Goal: Task Accomplishment & Management: Use online tool/utility

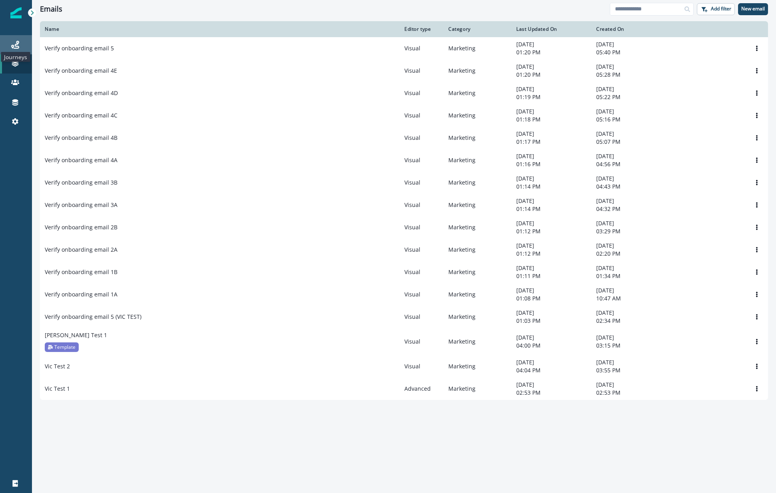
click at [17, 44] on icon at bounding box center [15, 45] width 8 height 8
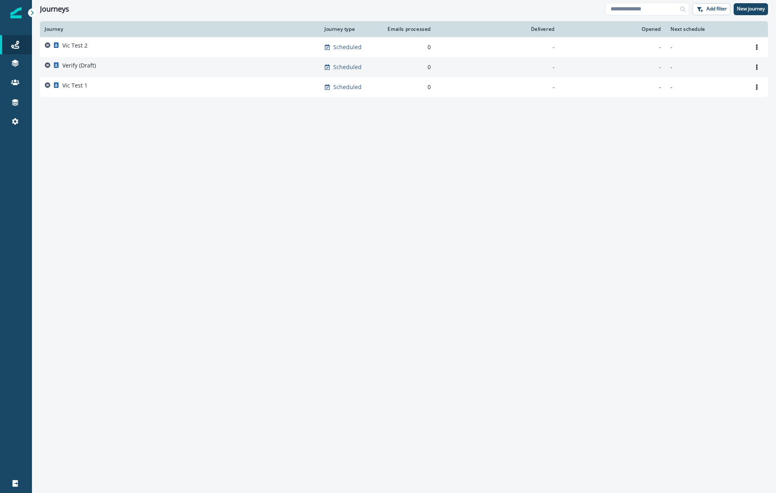
click at [95, 62] on p "Verify (Draft)" at bounding box center [79, 66] width 34 height 8
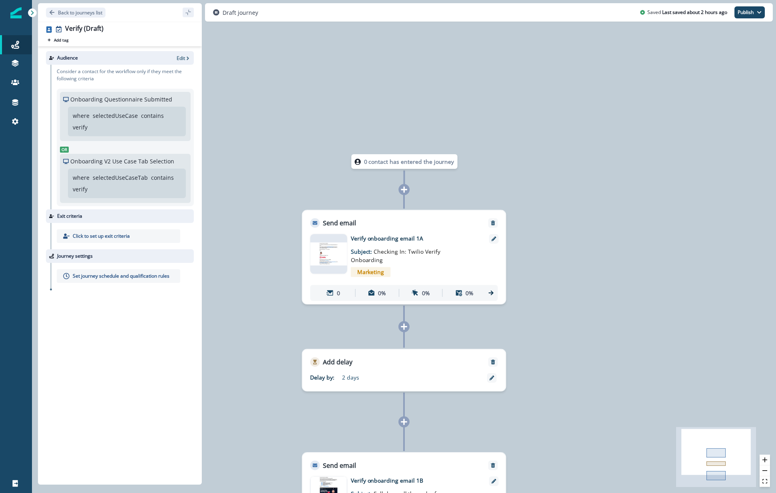
click at [402, 326] on icon at bounding box center [404, 326] width 7 height 7
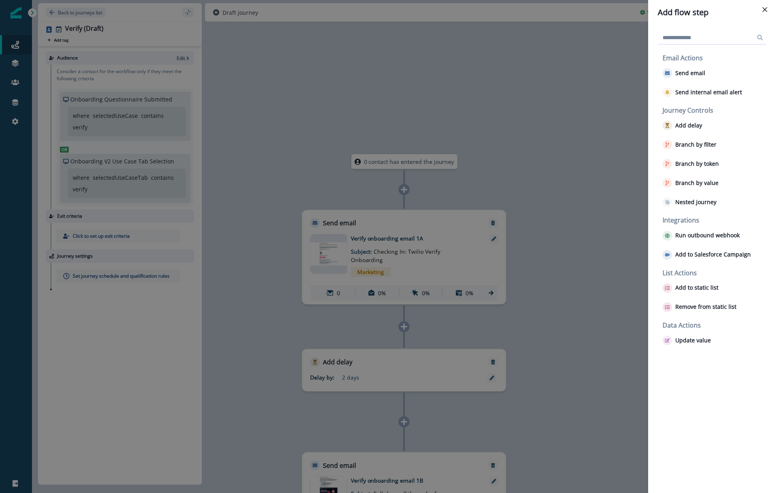
click at [568, 307] on div "Add flow step Email Actions Send email Send internal email alert Journey Contro…" at bounding box center [388, 246] width 776 height 493
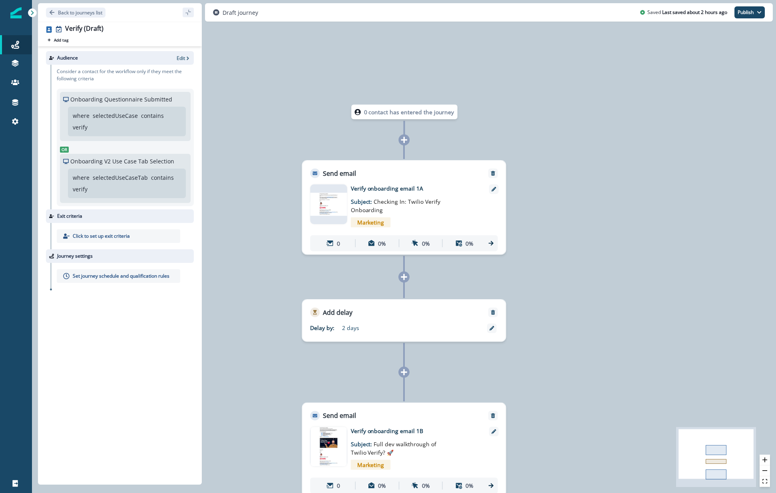
click at [407, 369] on icon at bounding box center [404, 372] width 7 height 7
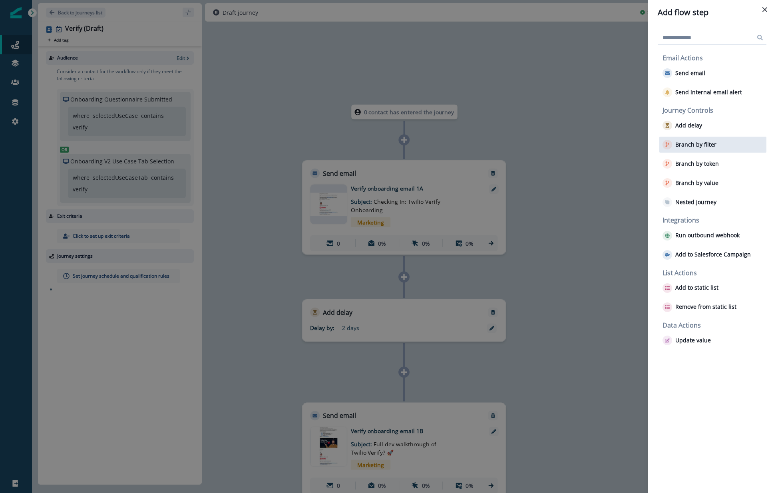
click at [715, 146] on p "Branch by filter" at bounding box center [696, 145] width 41 height 7
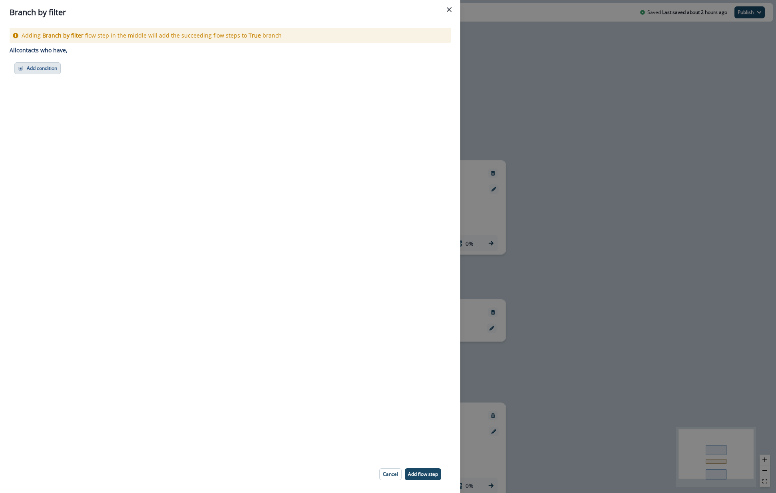
click at [47, 66] on button "Add condition" at bounding box center [37, 68] width 46 height 12
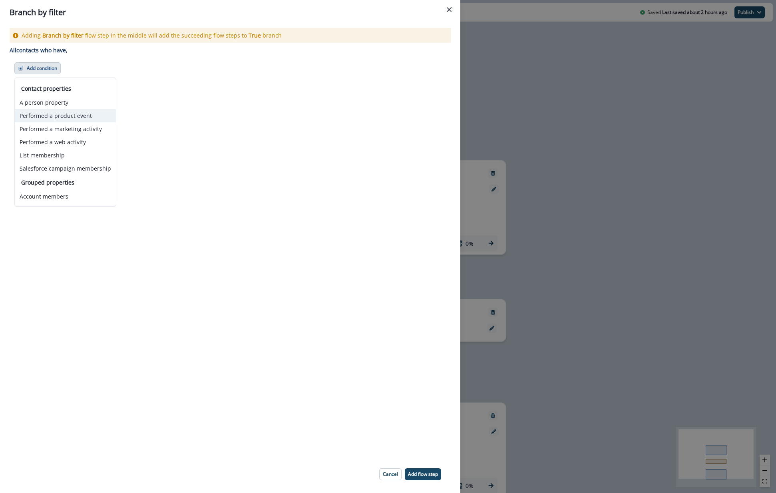
click at [56, 115] on button "Performed a product event" at bounding box center [65, 115] width 101 height 13
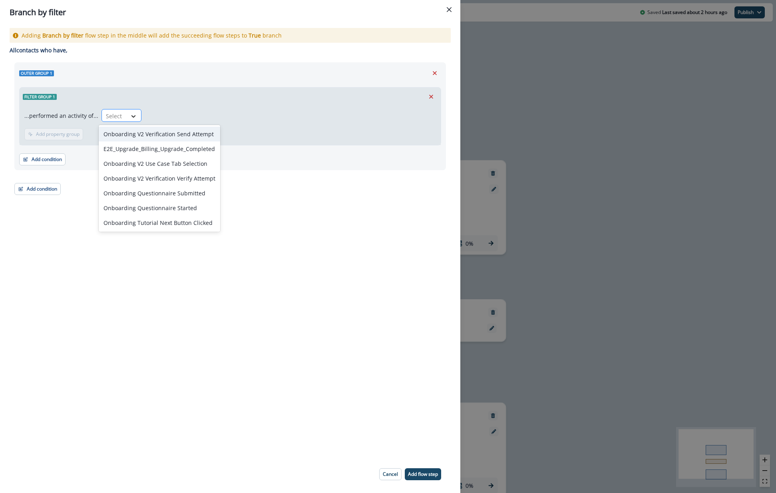
click at [134, 115] on icon at bounding box center [133, 116] width 7 height 8
click at [172, 137] on div "Onboarding V2 Verification Send Attempt" at bounding box center [160, 134] width 122 height 15
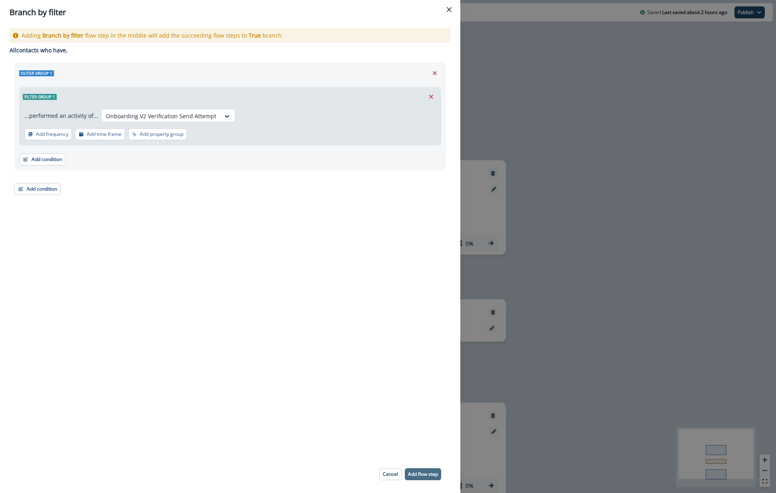
click at [427, 473] on p "Add flow step" at bounding box center [423, 475] width 30 height 6
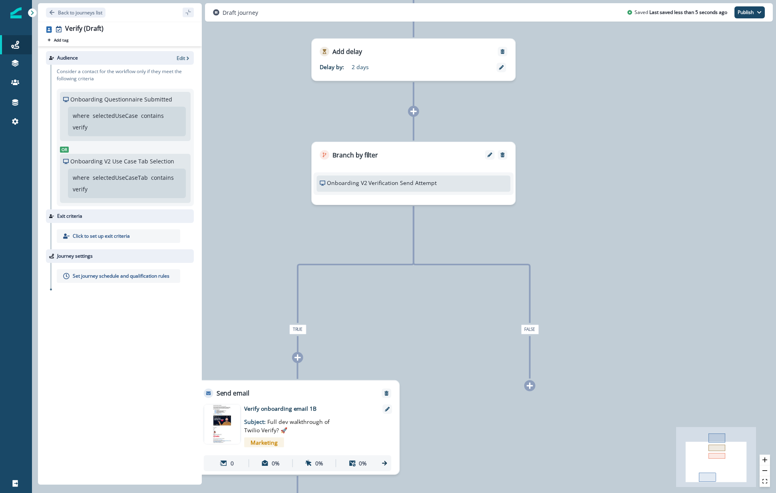
drag, startPoint x: 296, startPoint y: 391, endPoint x: 323, endPoint y: 386, distance: 27.7
click at [332, 389] on div "Send email" at bounding box center [297, 390] width 203 height 18
click at [284, 394] on div "Send email" at bounding box center [297, 390] width 203 height 18
click at [489, 152] on div at bounding box center [490, 155] width 10 height 10
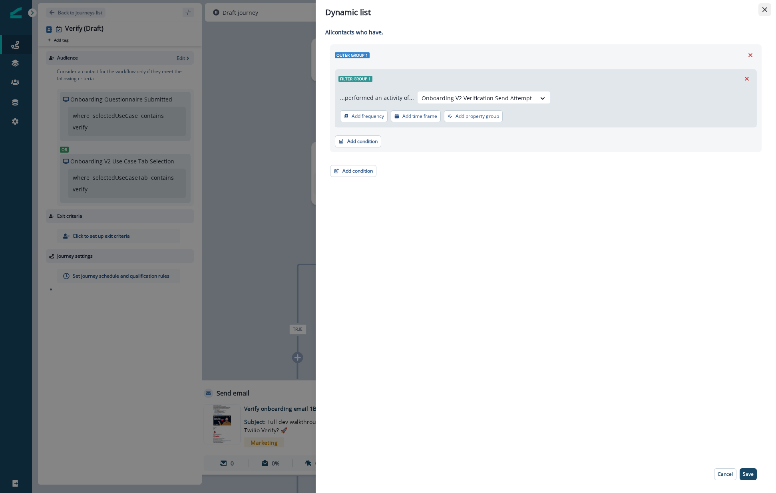
click at [767, 6] on button "Close" at bounding box center [765, 9] width 13 height 13
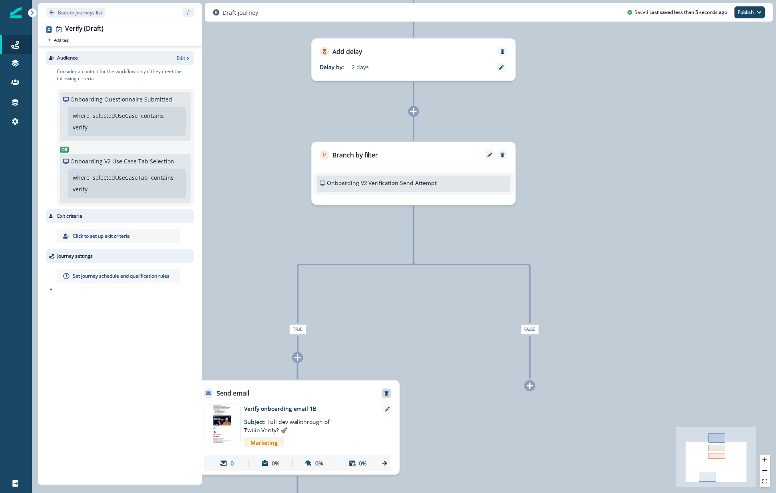
click at [387, 393] on icon "Remove" at bounding box center [387, 393] width 4 height 5
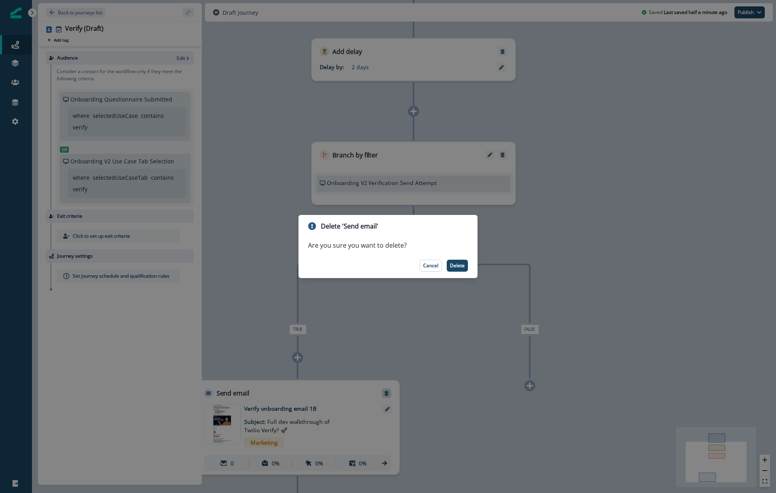
click at [460, 255] on footer "Cancel Delete" at bounding box center [388, 265] width 179 height 25
click at [453, 273] on footer "Cancel Delete" at bounding box center [388, 265] width 179 height 25
click at [439, 265] on button "Cancel" at bounding box center [431, 266] width 22 height 12
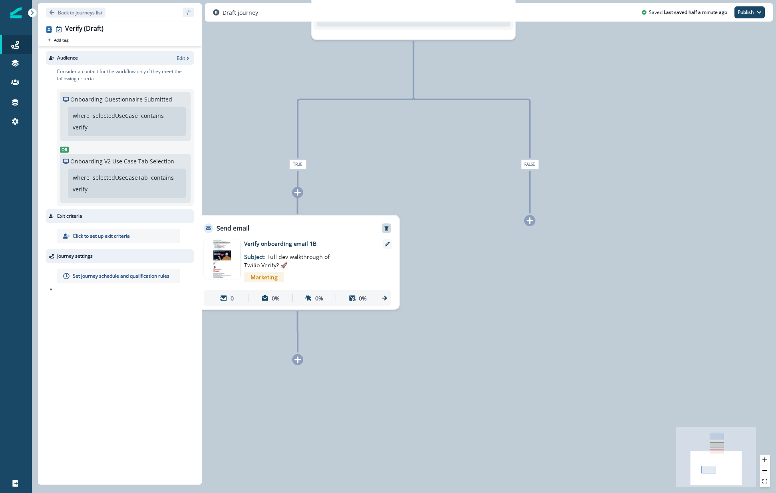
click at [386, 227] on icon "Remove" at bounding box center [387, 228] width 6 height 6
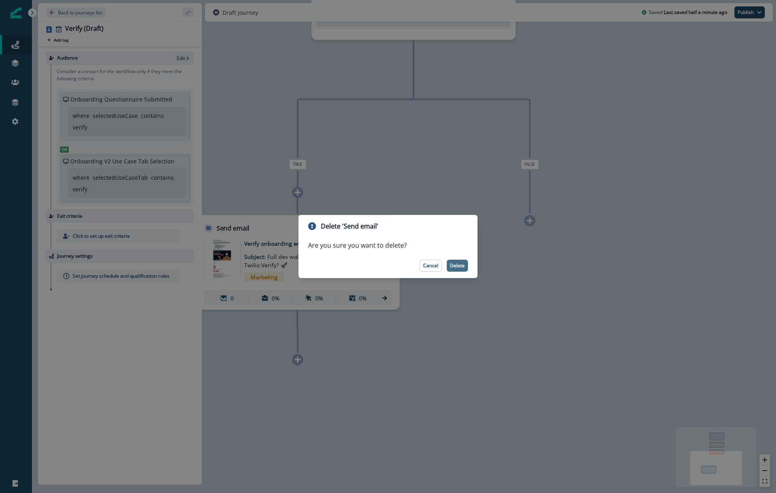
click at [457, 263] on p "Delete" at bounding box center [457, 266] width 15 height 6
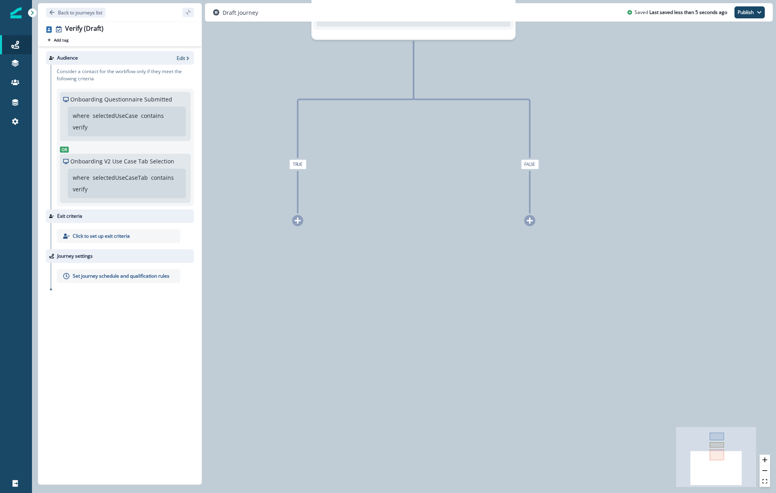
click at [532, 225] on div at bounding box center [529, 220] width 11 height 11
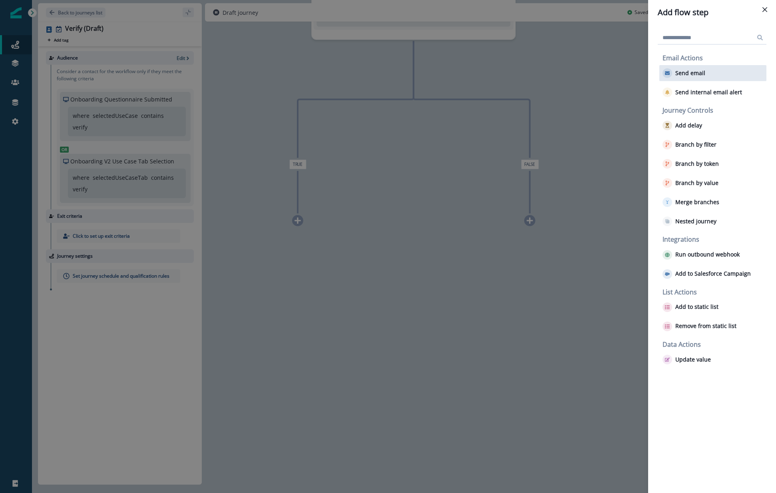
click at [704, 73] on p "Send email" at bounding box center [691, 73] width 30 height 7
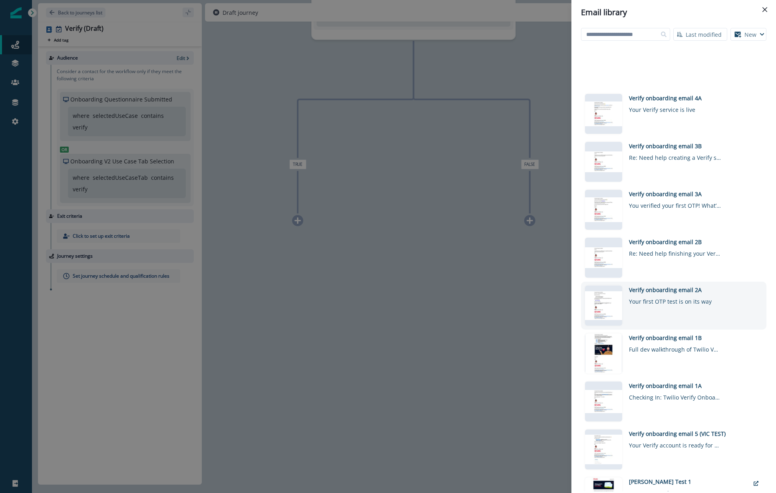
scroll to position [321, 0]
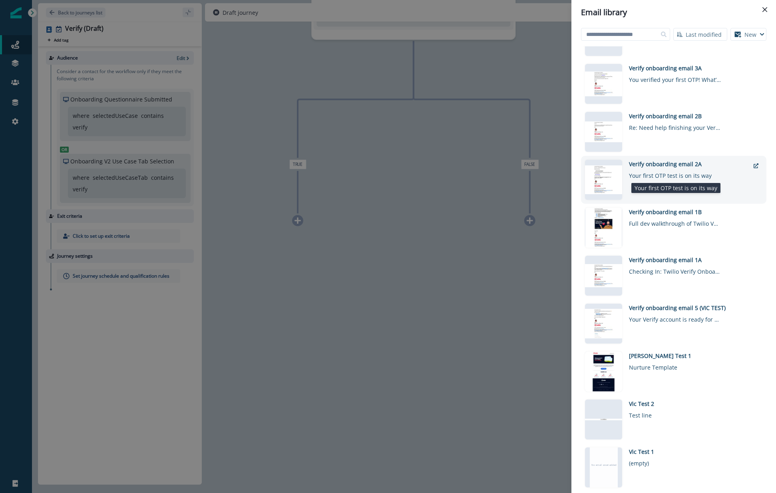
click at [683, 175] on div "Your first OTP test is on its way" at bounding box center [675, 174] width 92 height 12
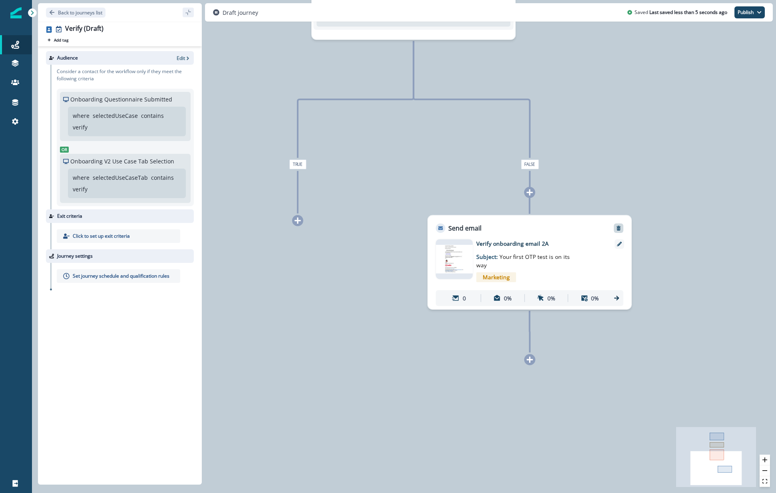
click at [622, 225] on button "Remove" at bounding box center [618, 228] width 13 height 6
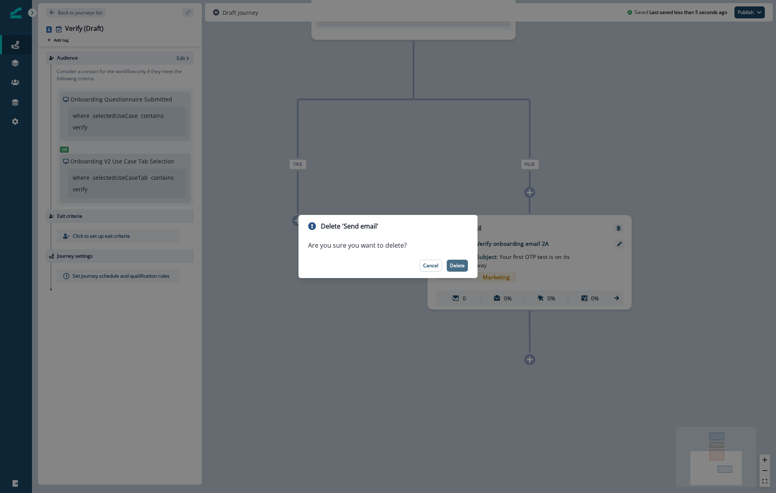
click at [456, 268] on p "Delete" at bounding box center [457, 266] width 15 height 6
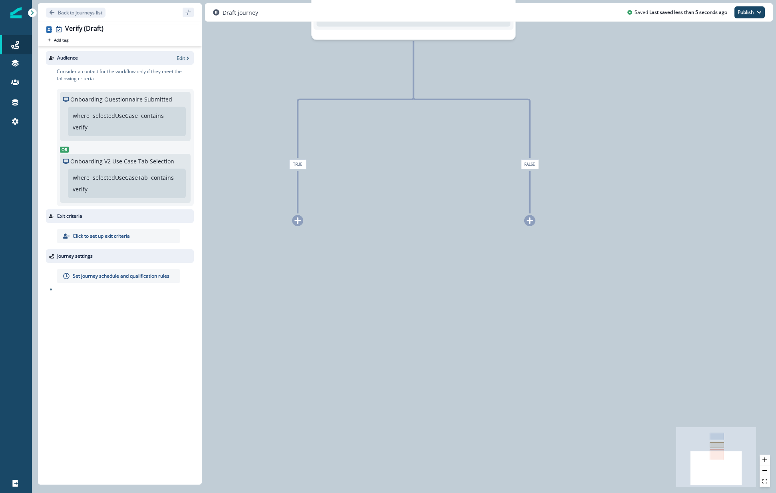
click at [529, 218] on icon at bounding box center [530, 220] width 6 height 6
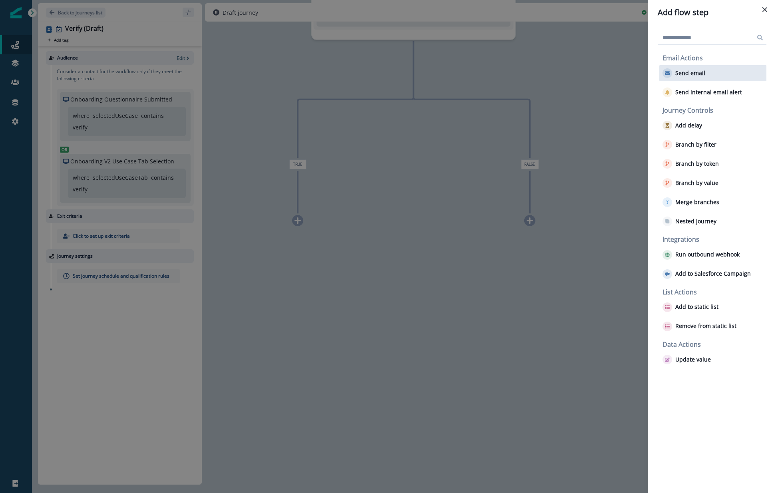
click at [688, 73] on p "Send email" at bounding box center [691, 73] width 30 height 7
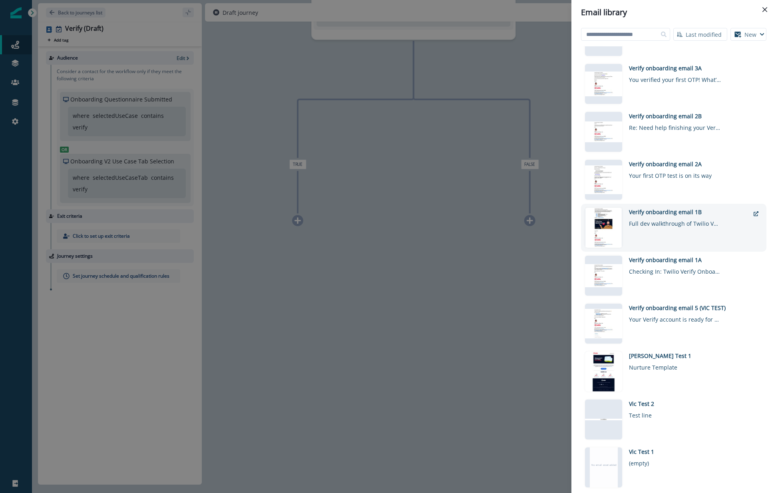
click at [676, 215] on div "Verify onboarding email 1B" at bounding box center [689, 212] width 121 height 8
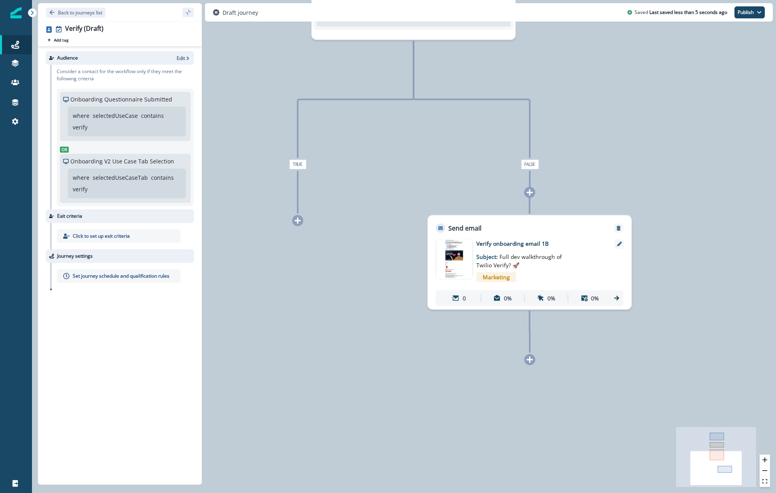
click at [293, 223] on div at bounding box center [297, 220] width 11 height 11
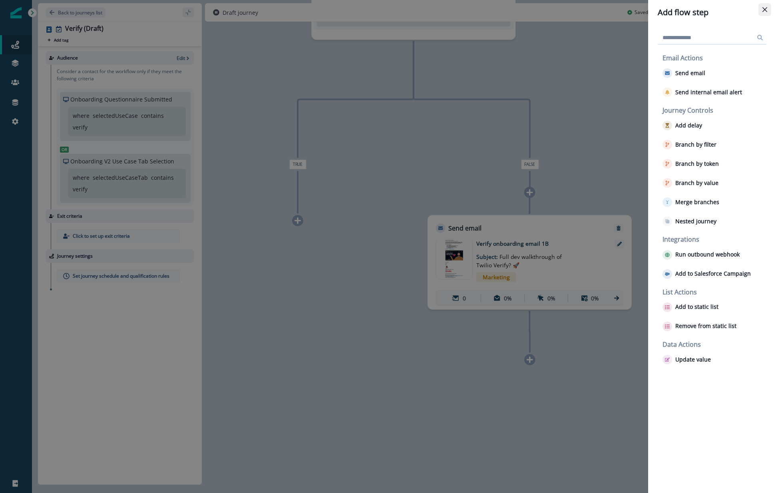
click at [764, 9] on icon "Close" at bounding box center [765, 9] width 5 height 5
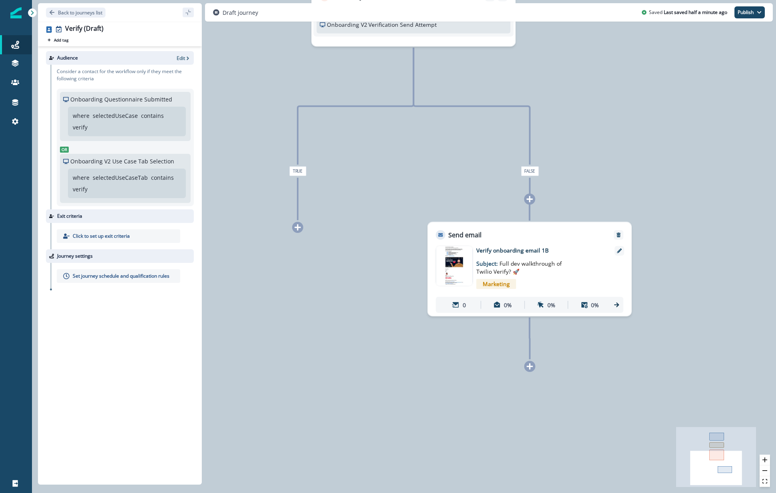
click at [296, 227] on icon at bounding box center [298, 227] width 6 height 6
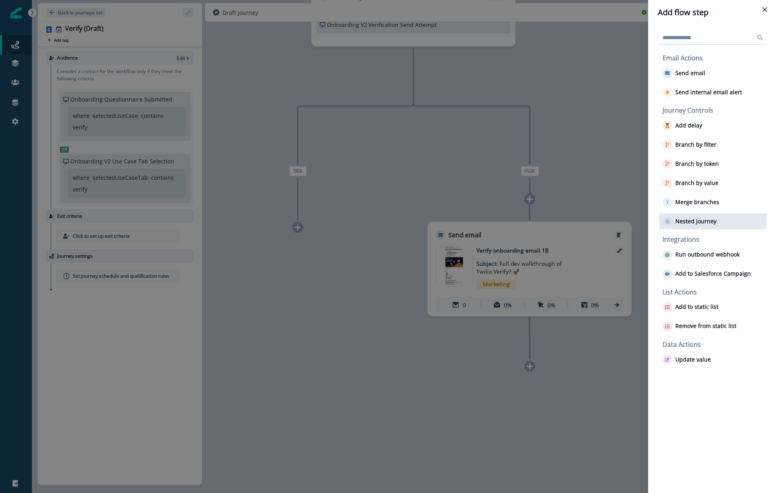
click at [711, 220] on p "Nested journey" at bounding box center [696, 221] width 41 height 7
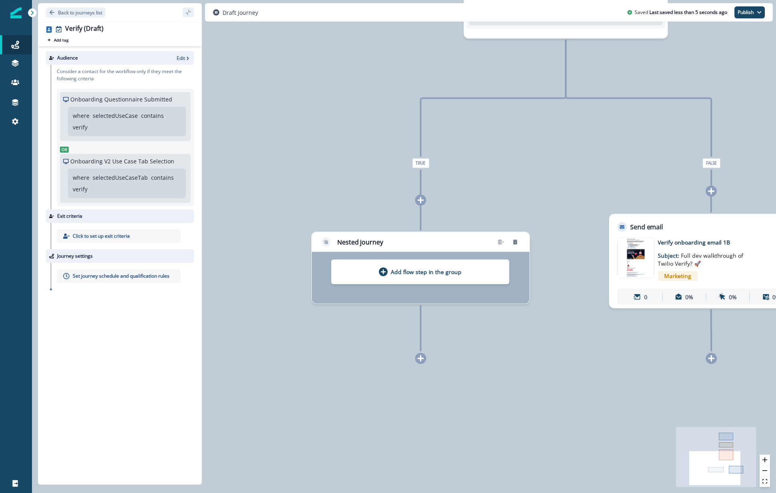
drag, startPoint x: 357, startPoint y: 161, endPoint x: 509, endPoint y: 153, distance: 152.5
click at [509, 153] on div "0 contact has entered the journey Send email Email asset changed, journey repor…" at bounding box center [404, 246] width 744 height 493
click at [440, 271] on p "Add flow step in the group" at bounding box center [426, 272] width 71 height 8
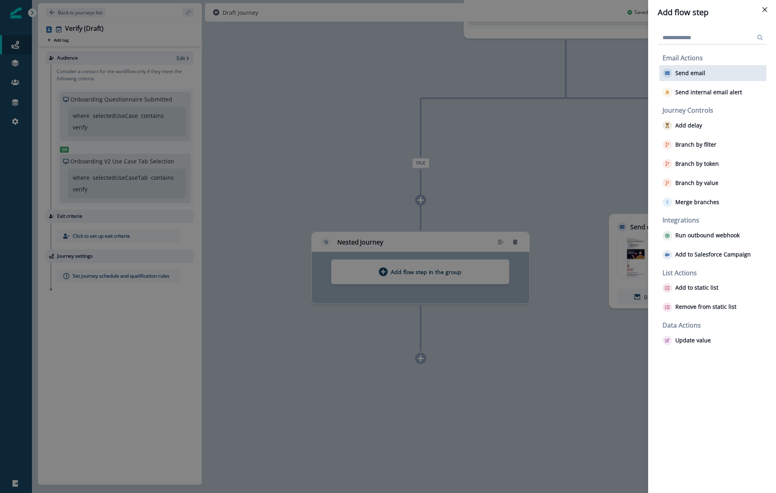
click at [704, 70] on p "Send email" at bounding box center [691, 73] width 30 height 7
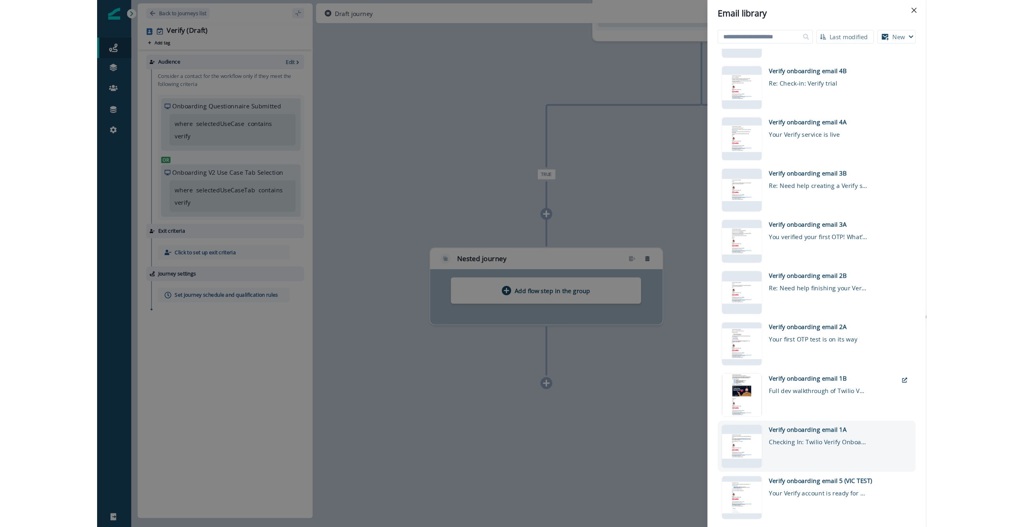
scroll to position [225, 0]
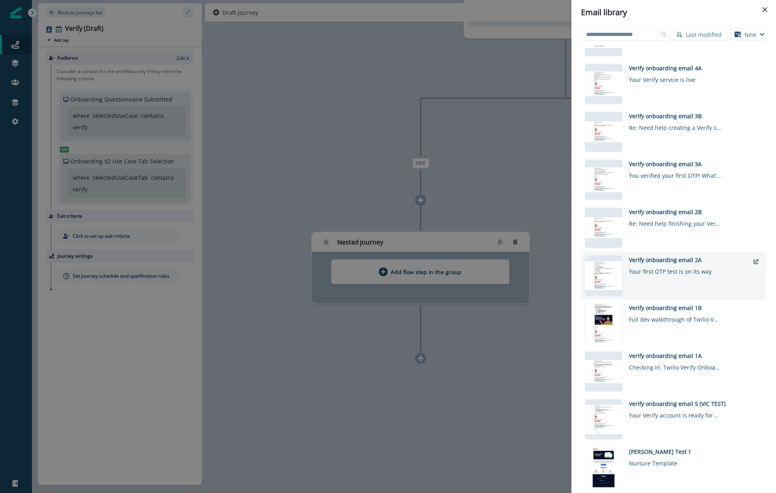
click at [672, 262] on div "Verify onboarding email 2A" at bounding box center [689, 260] width 121 height 8
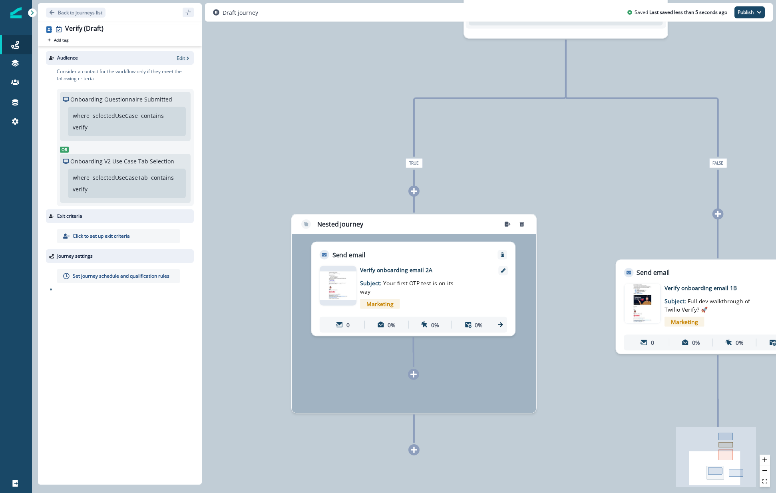
click at [413, 377] on icon at bounding box center [414, 374] width 6 height 6
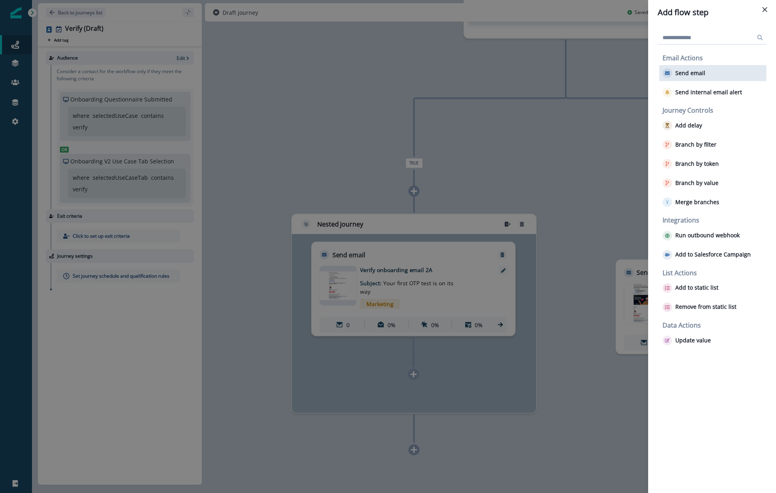
click at [699, 73] on p "Send email" at bounding box center [691, 73] width 30 height 7
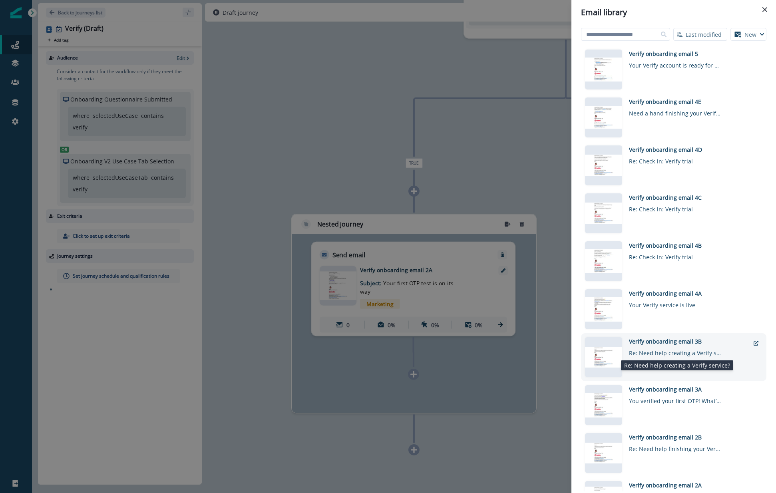
click at [675, 353] on div "Re: Need help creating a Verify service?" at bounding box center [675, 352] width 92 height 12
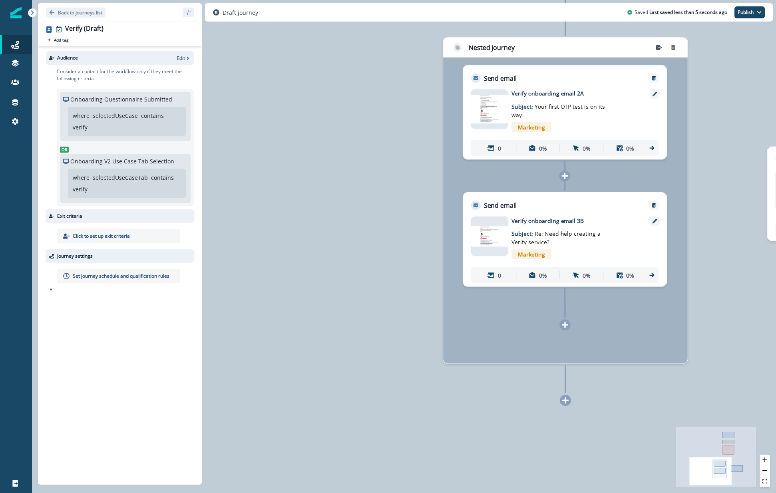
drag, startPoint x: 244, startPoint y: 368, endPoint x: 395, endPoint y: 192, distance: 232.2
click at [395, 192] on div "0 contact has entered the journey Send email Email asset changed, journey repor…" at bounding box center [404, 246] width 744 height 493
click at [564, 403] on icon at bounding box center [565, 400] width 7 height 7
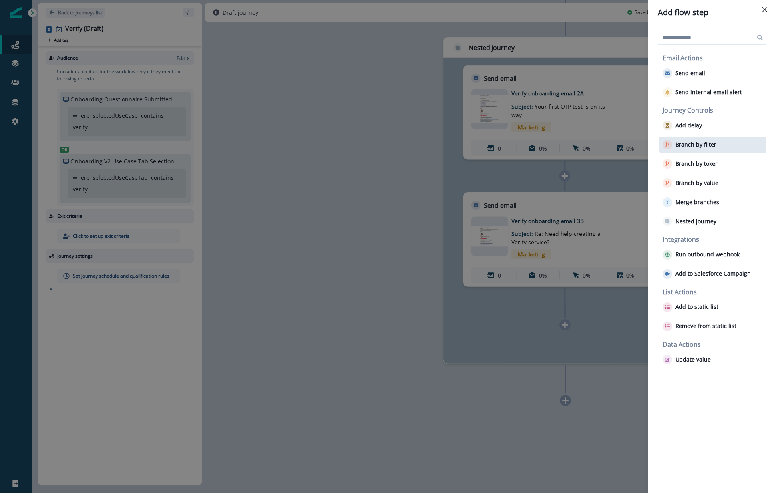
click at [692, 147] on p "Branch by filter" at bounding box center [696, 145] width 41 height 7
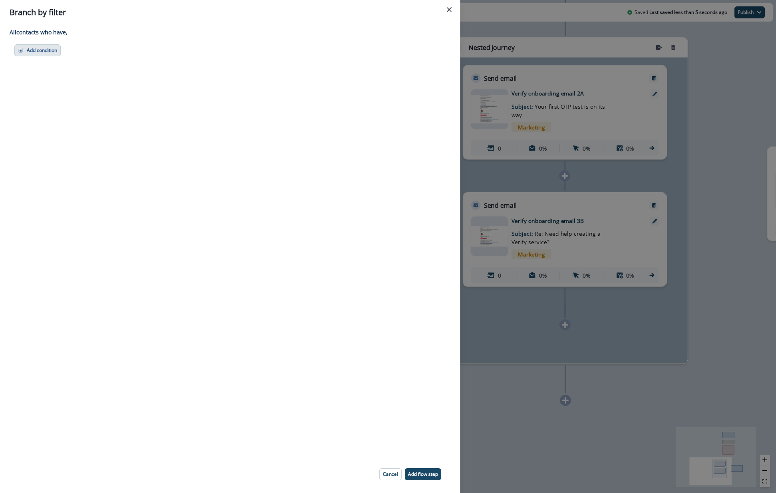
click at [48, 49] on button "Add condition" at bounding box center [37, 50] width 46 height 12
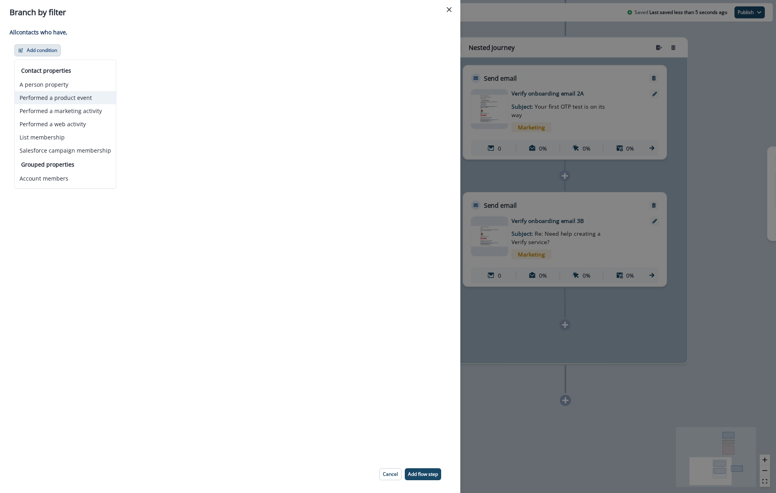
click at [60, 96] on button "Performed a product event" at bounding box center [65, 97] width 101 height 13
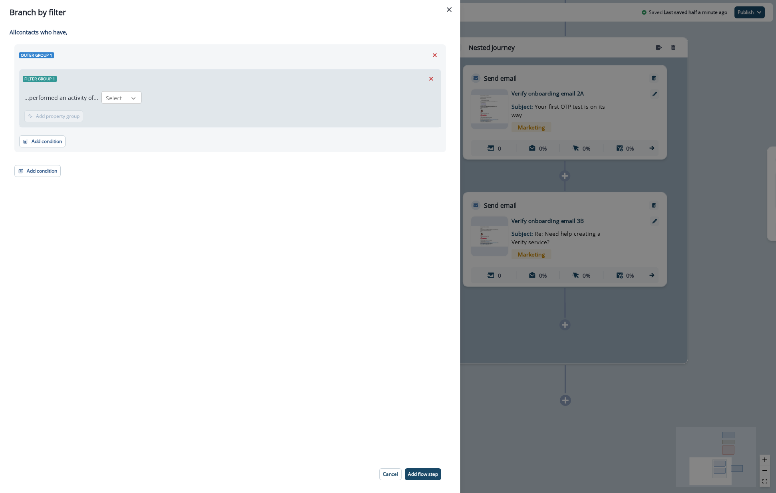
click at [132, 95] on icon at bounding box center [133, 98] width 7 height 8
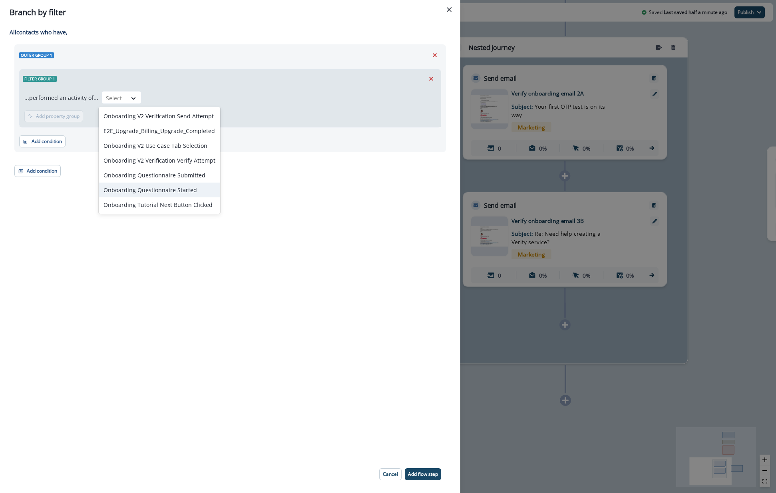
click at [187, 193] on div "Onboarding Questionnaire Started" at bounding box center [160, 190] width 122 height 15
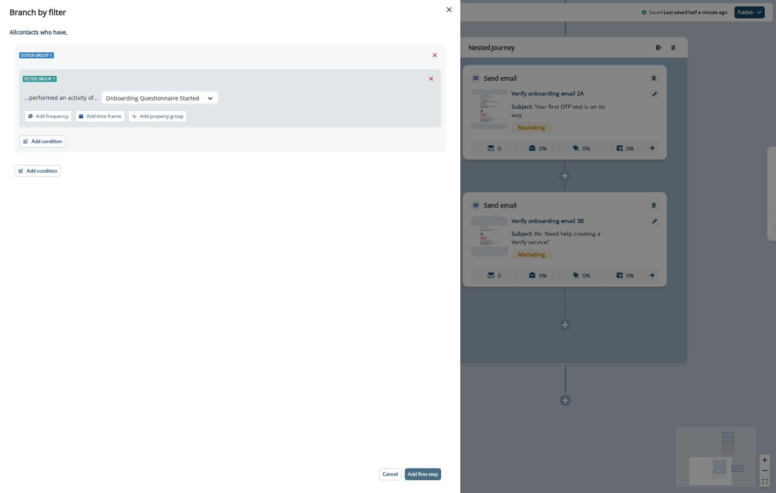
click at [435, 469] on button "Add flow step" at bounding box center [423, 475] width 36 height 12
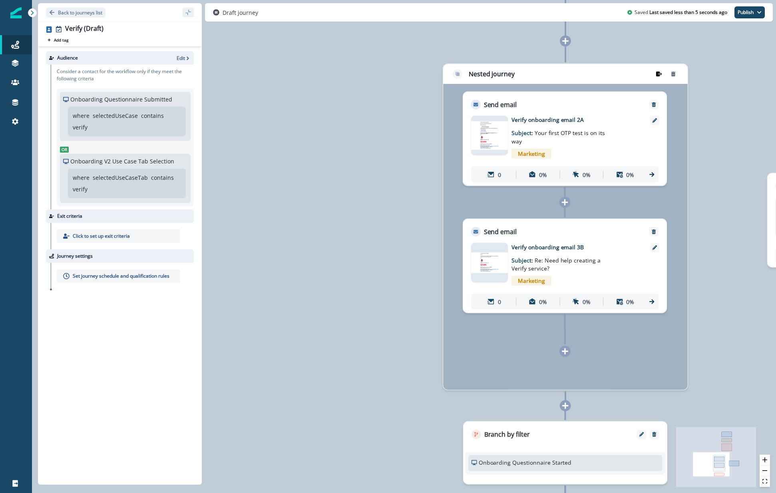
click at [657, 71] on button "remove-group" at bounding box center [659, 74] width 13 height 12
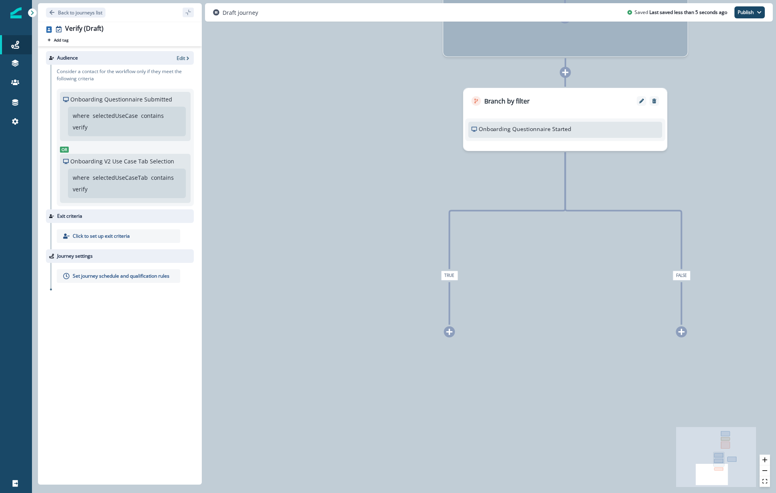
click at [448, 332] on icon at bounding box center [450, 332] width 6 height 6
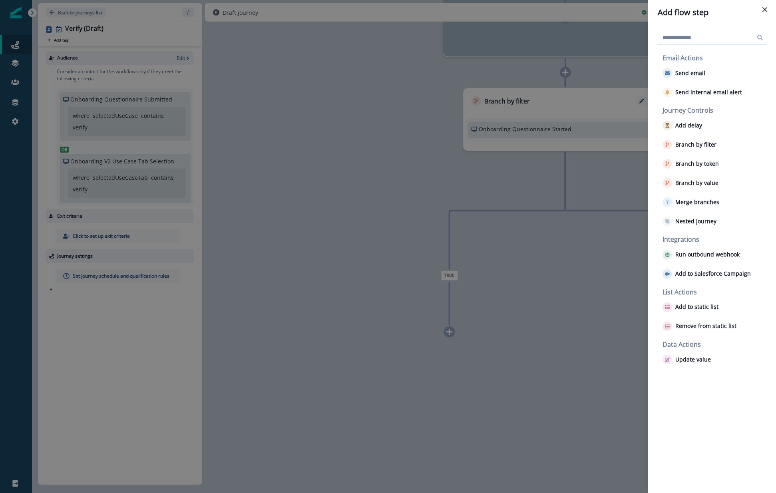
click at [531, 311] on div "Add flow step Email Actions Send email Send internal email alert Journey Contro…" at bounding box center [388, 246] width 776 height 493
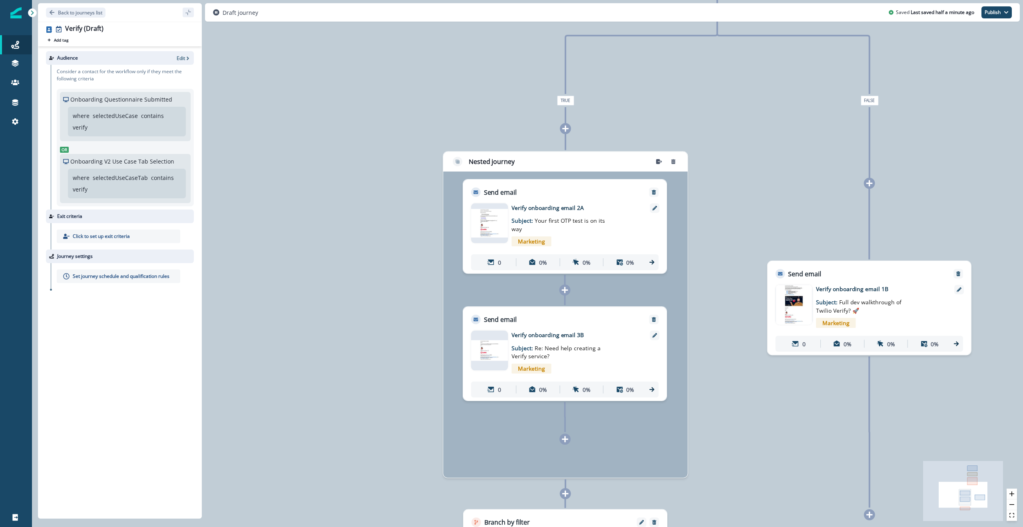
drag, startPoint x: 357, startPoint y: 112, endPoint x: 356, endPoint y: 104, distance: 7.2
click at [357, 111] on div "0 contact has entered the journey Send email Email asset changed, journey repor…" at bounding box center [527, 263] width 991 height 527
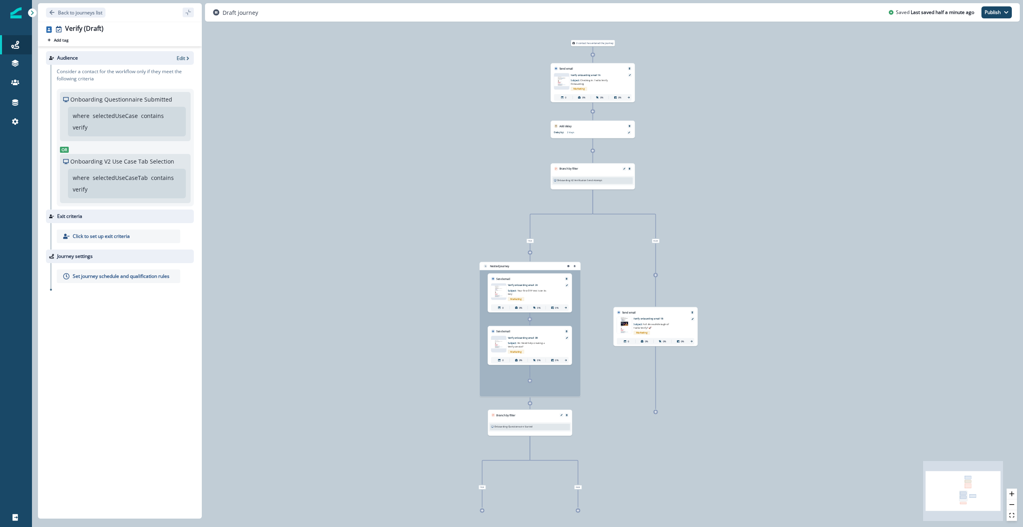
drag, startPoint x: 355, startPoint y: 102, endPoint x: 444, endPoint y: 241, distance: 164.5
click at [444, 241] on div "0 contact has entered the journey Send email Email asset changed, journey repor…" at bounding box center [527, 263] width 991 height 527
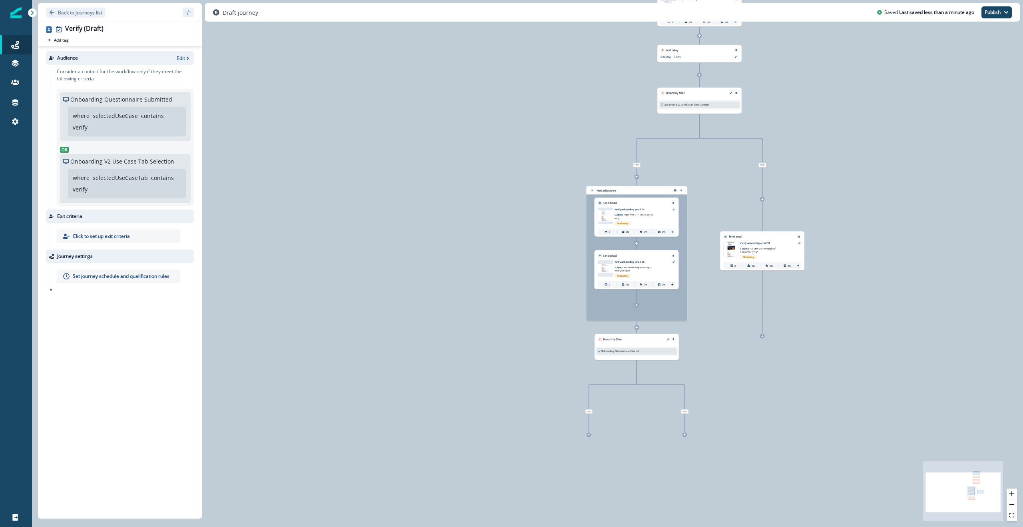
drag, startPoint x: 373, startPoint y: 227, endPoint x: 479, endPoint y: 251, distance: 109.5
click at [479, 251] on div "0 contact has entered the journey Send email Email asset changed, journey repor…" at bounding box center [527, 263] width 991 height 527
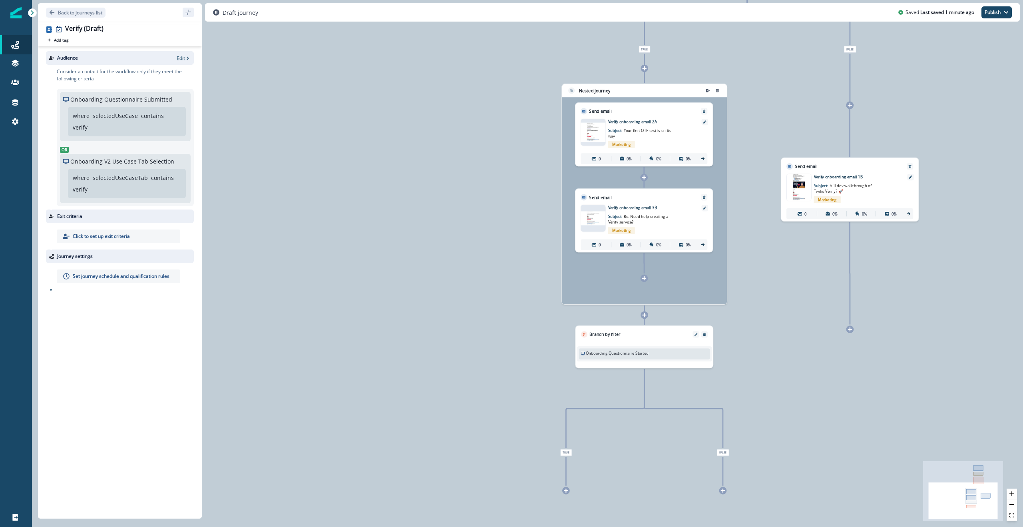
drag, startPoint x: 549, startPoint y: 281, endPoint x: 502, endPoint y: 174, distance: 117.1
click at [502, 174] on div "0 contact has entered the journey Send email Email asset changed, journey repor…" at bounding box center [527, 263] width 991 height 527
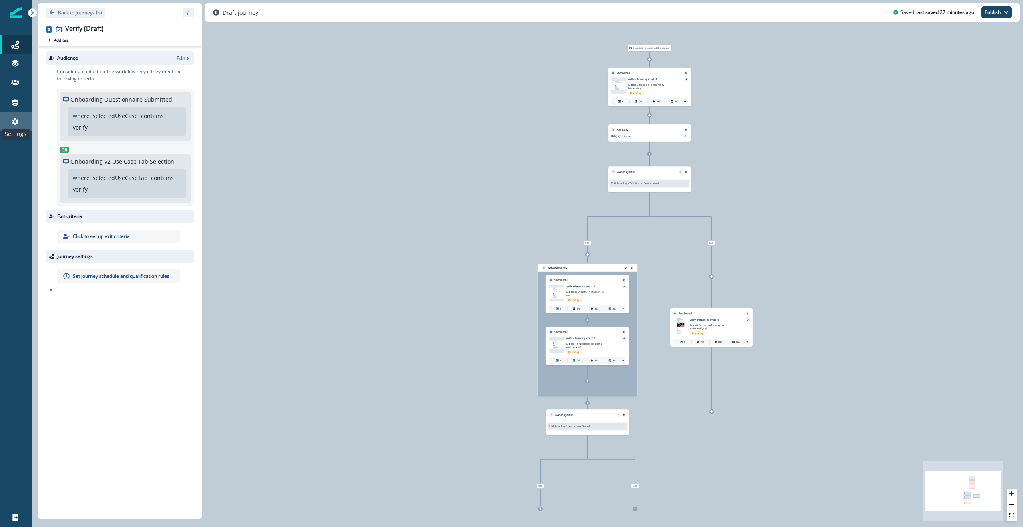
click at [16, 120] on icon at bounding box center [15, 121] width 6 height 6
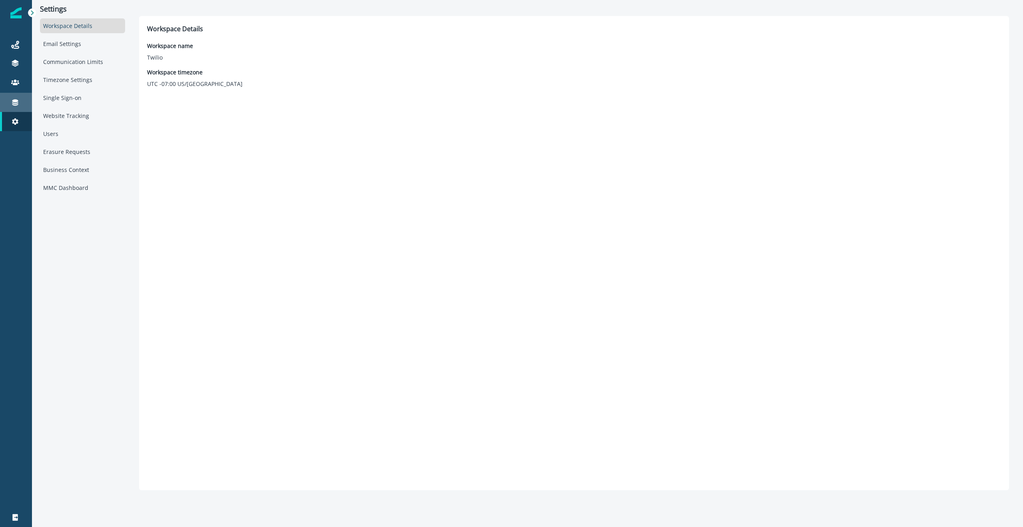
click at [10, 94] on link "Connections" at bounding box center [16, 102] width 32 height 19
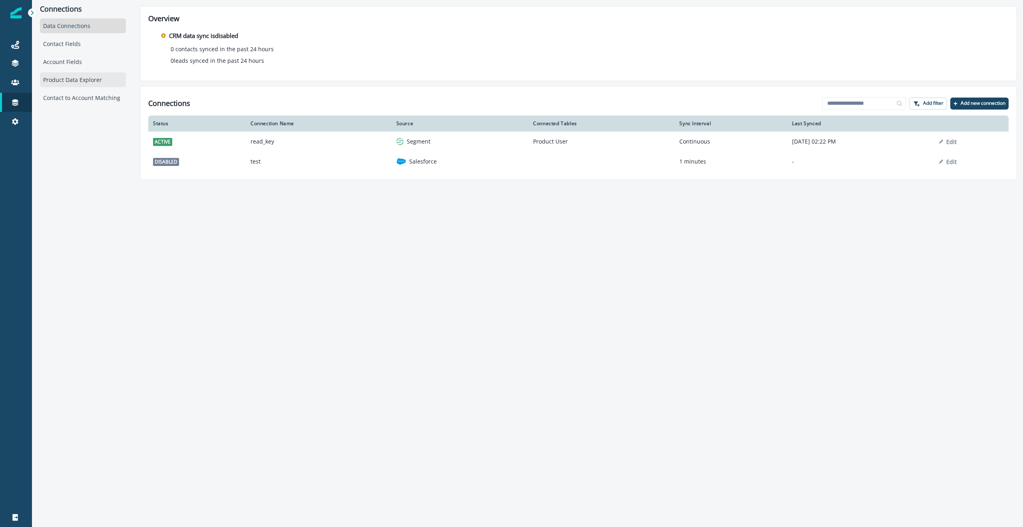
click at [92, 80] on div "Product Data Explorer" at bounding box center [83, 79] width 86 height 15
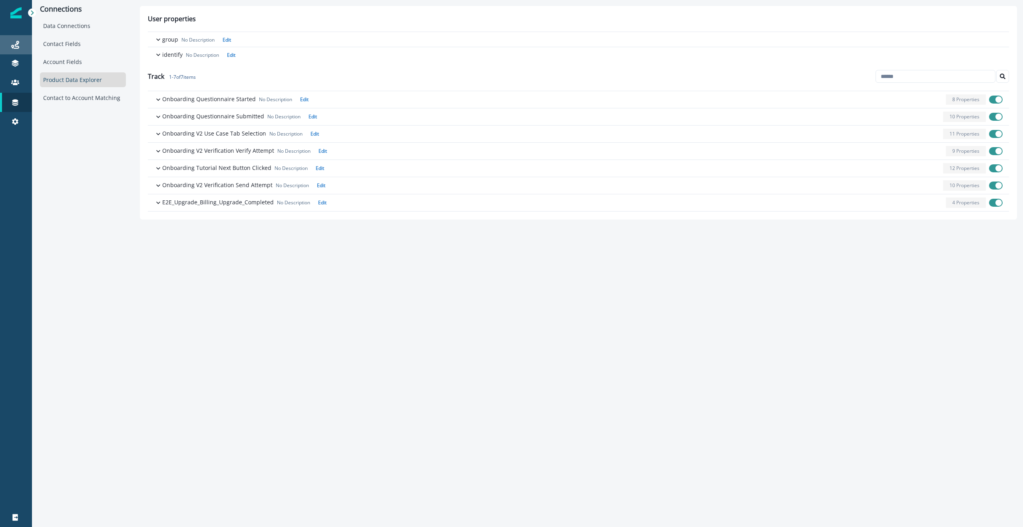
click at [12, 49] on div "Journeys" at bounding box center [16, 45] width 26 height 10
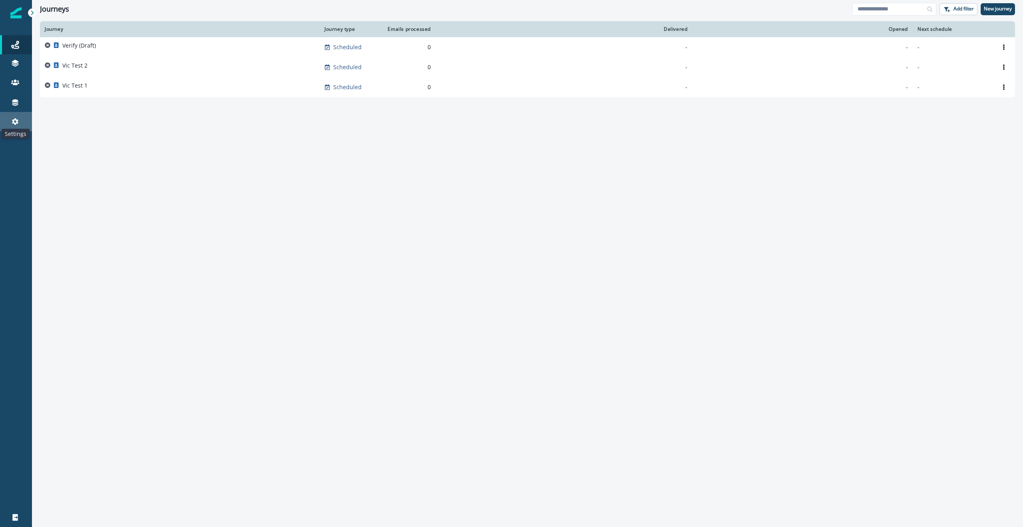
click at [16, 119] on icon at bounding box center [15, 122] width 8 height 8
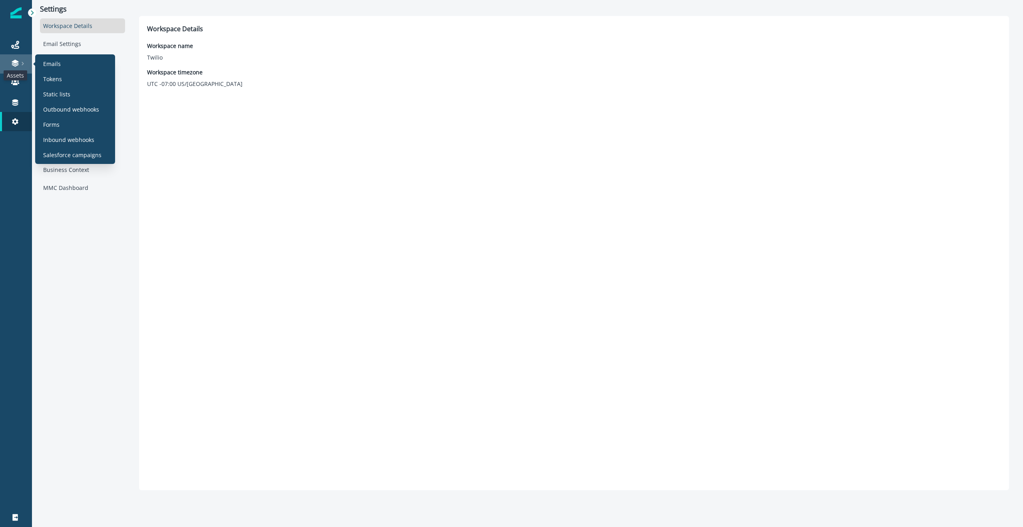
click at [12, 63] on icon at bounding box center [15, 64] width 7 height 2
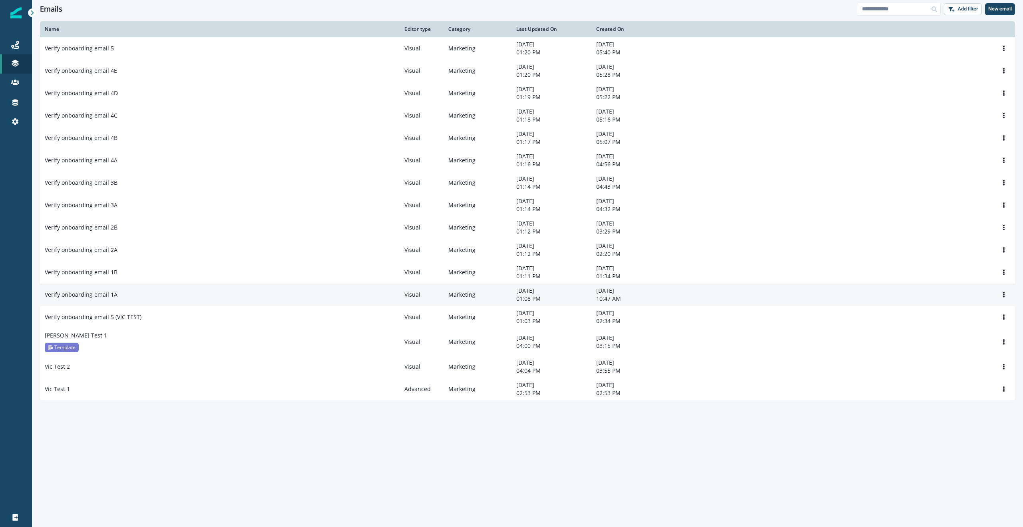
click at [102, 297] on p "Verify onboarding email 1A" at bounding box center [81, 295] width 73 height 8
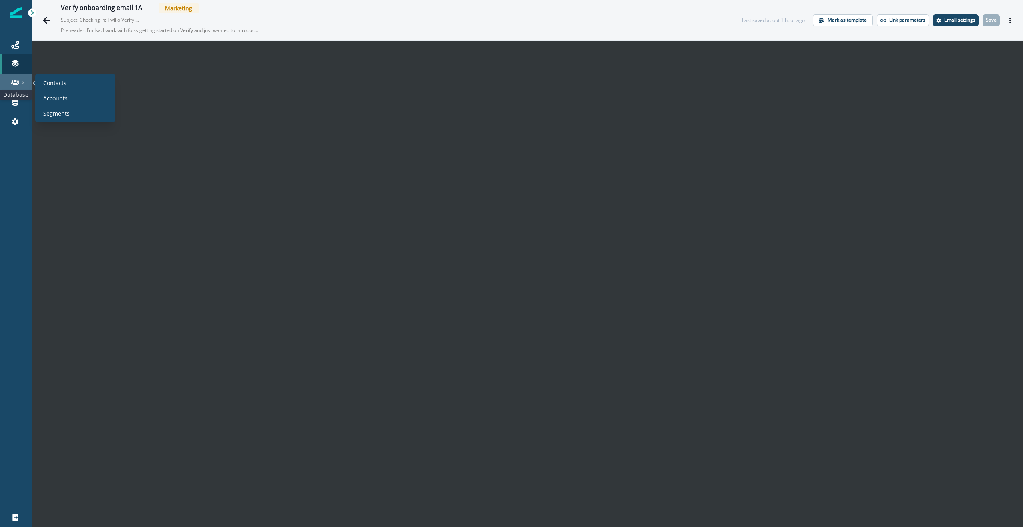
click at [13, 79] on icon at bounding box center [15, 82] width 8 height 8
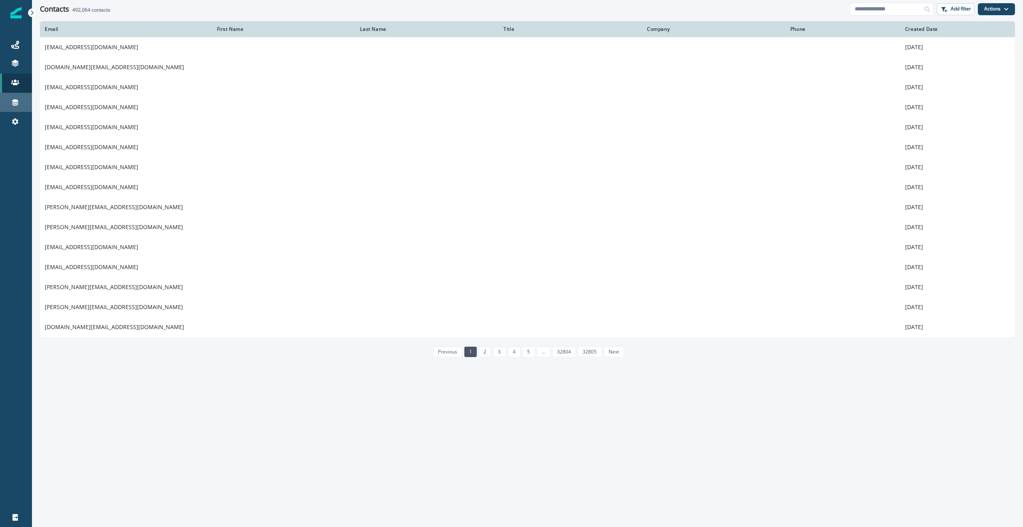
click at [10, 99] on div "Connections" at bounding box center [16, 103] width 26 height 10
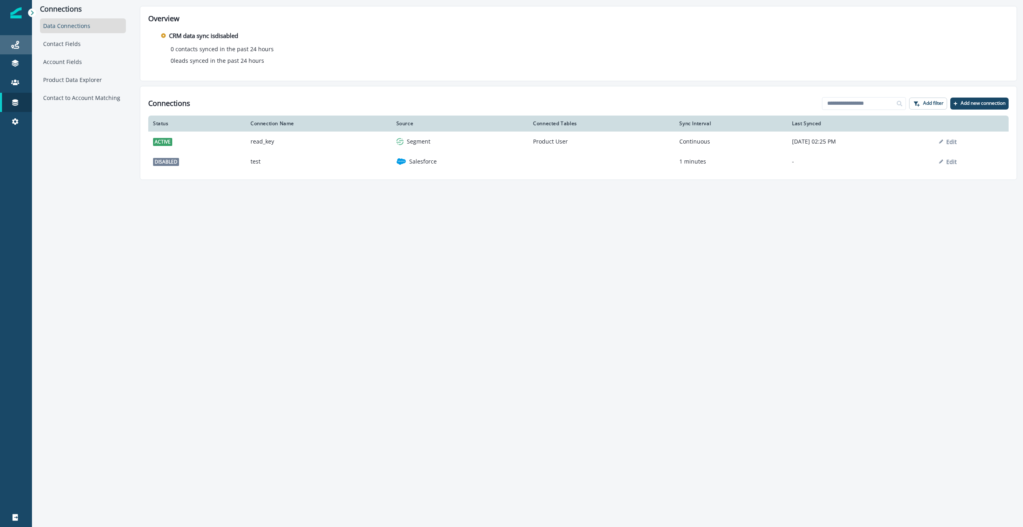
click at [20, 42] on div "Journeys" at bounding box center [16, 45] width 26 height 10
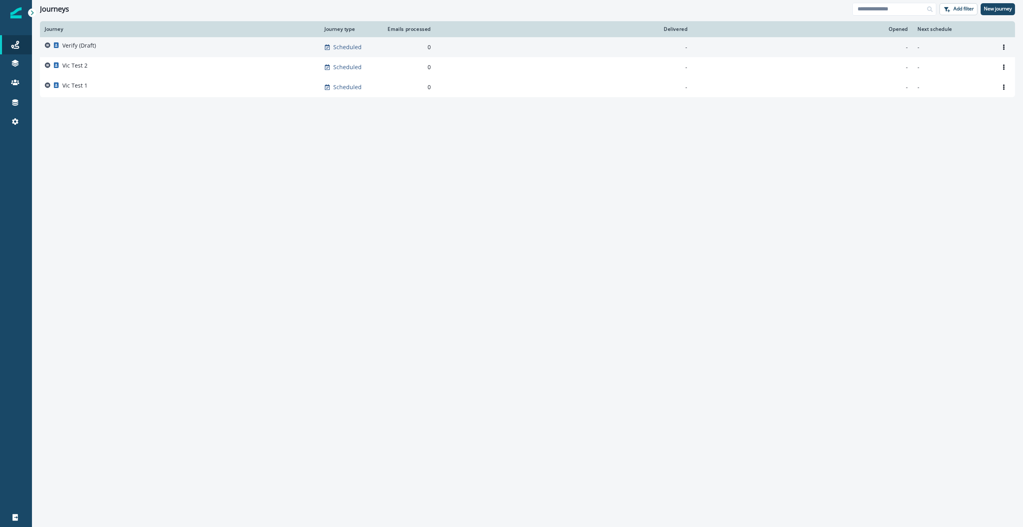
click at [89, 47] on p "Verify (Draft)" at bounding box center [79, 46] width 34 height 8
